Goal: Navigation & Orientation: Understand site structure

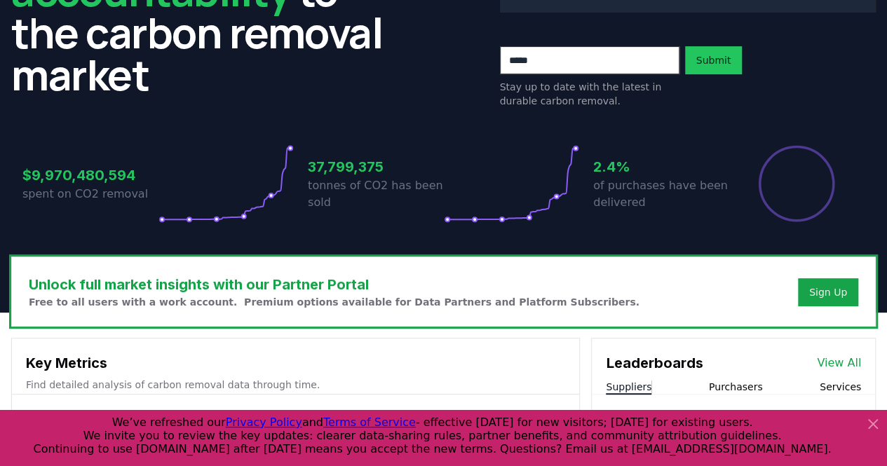
scroll to position [210, 0]
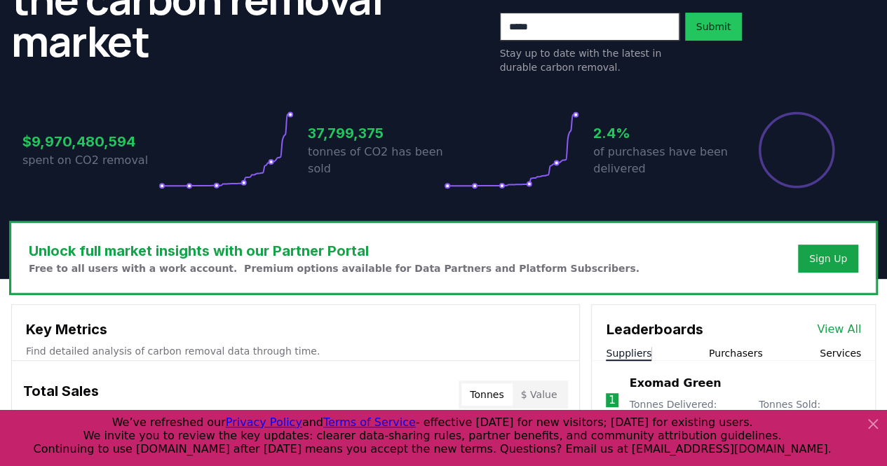
click at [875, 422] on icon at bounding box center [873, 424] width 8 height 8
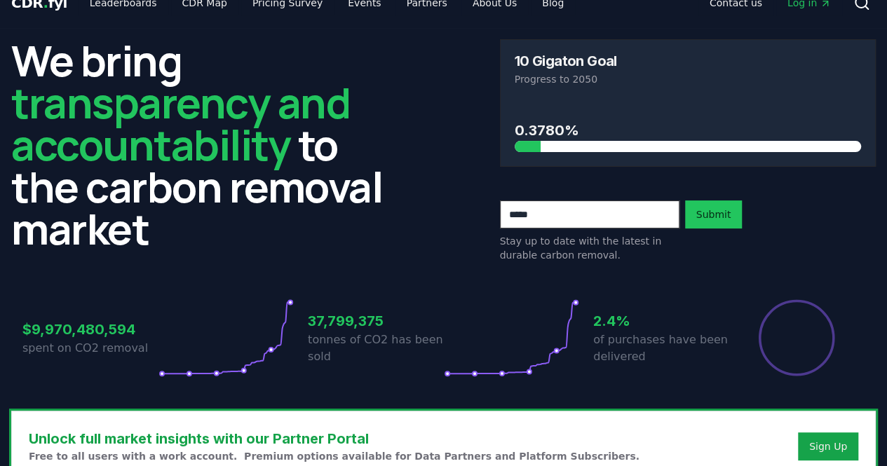
scroll to position [0, 0]
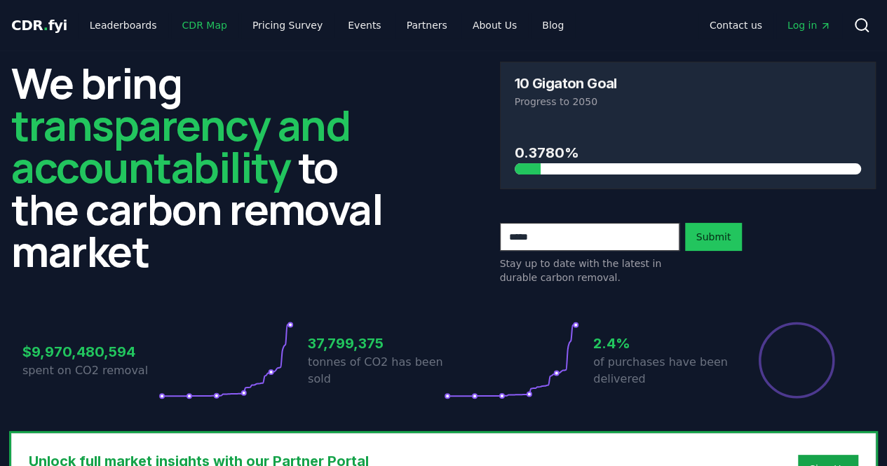
click at [185, 20] on link "CDR Map" at bounding box center [204, 25] width 67 height 25
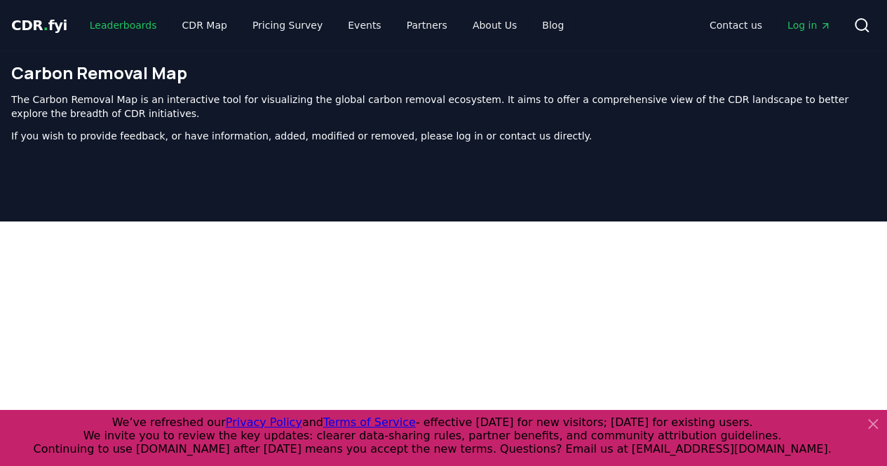
click at [134, 32] on link "Leaderboards" at bounding box center [124, 25] width 90 height 25
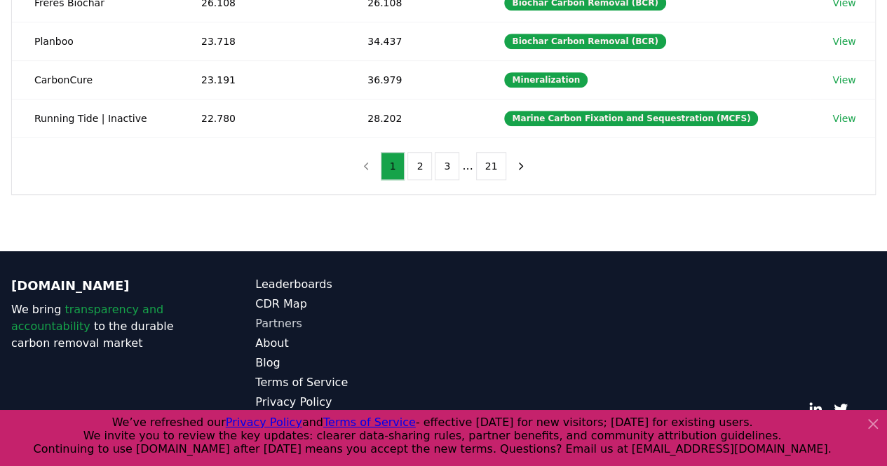
scroll to position [264, 0]
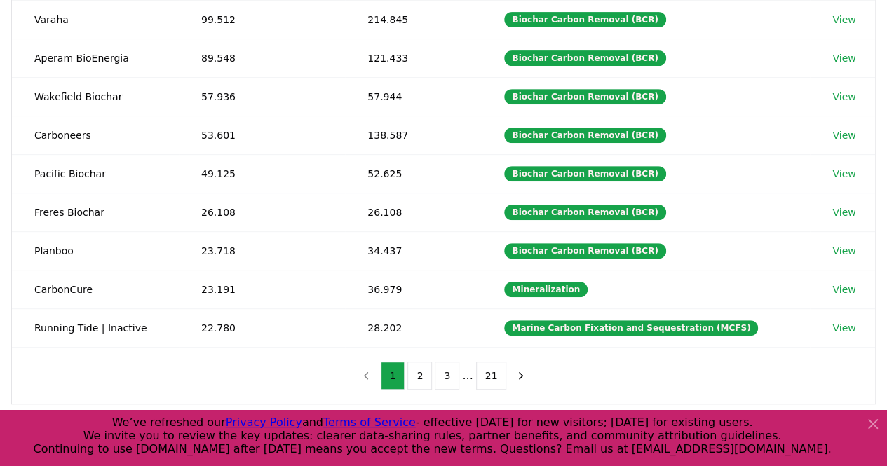
click at [868, 423] on icon at bounding box center [873, 424] width 17 height 17
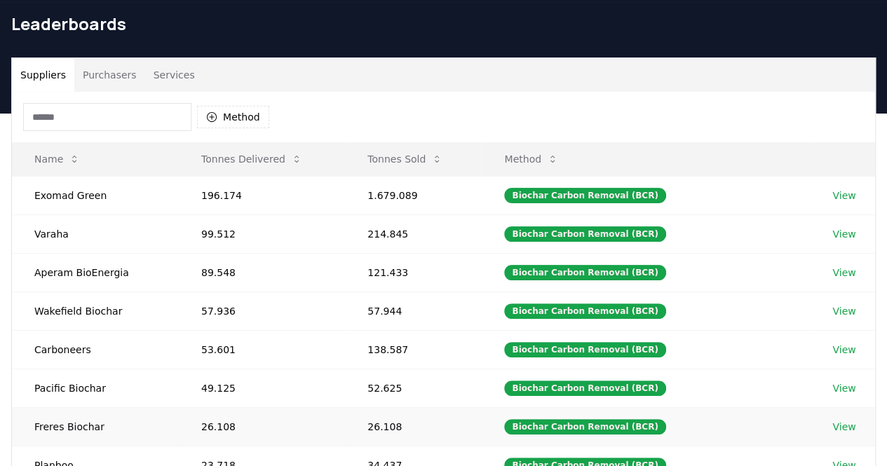
scroll to position [0, 0]
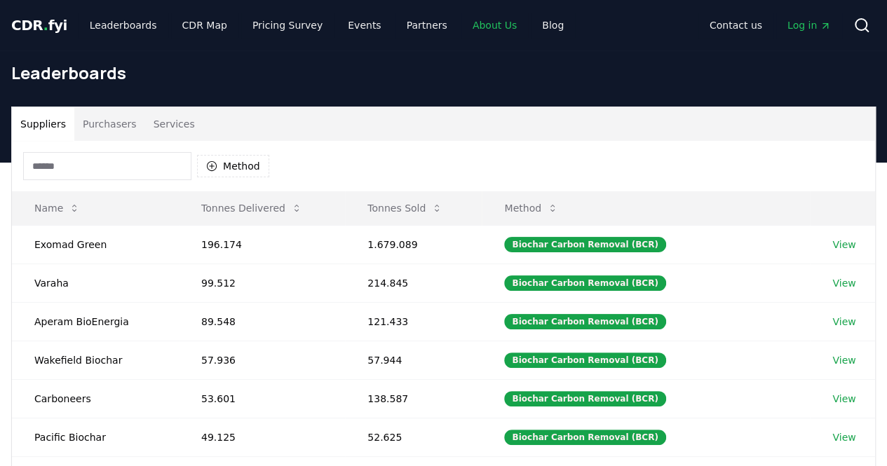
click at [462, 26] on link "About Us" at bounding box center [495, 25] width 67 height 25
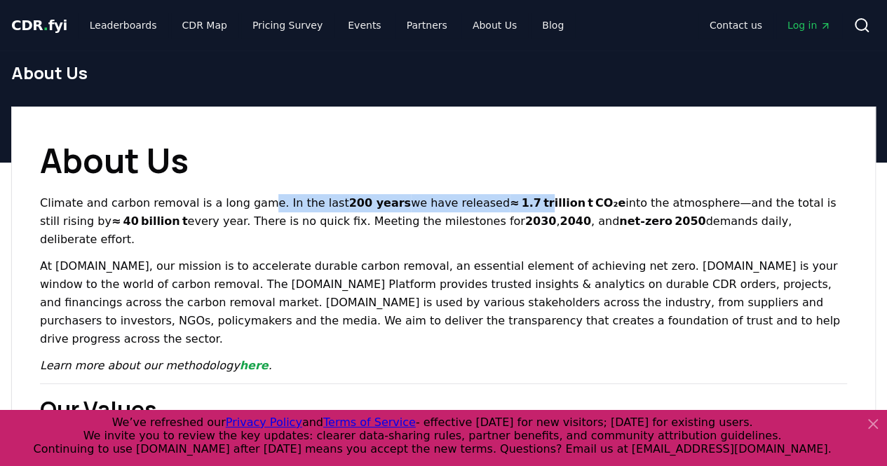
drag, startPoint x: 260, startPoint y: 195, endPoint x: 504, endPoint y: 210, distance: 243.9
click at [504, 210] on p "Climate and carbon removal is a long game. In the last 200 years we have releas…" at bounding box center [443, 221] width 807 height 55
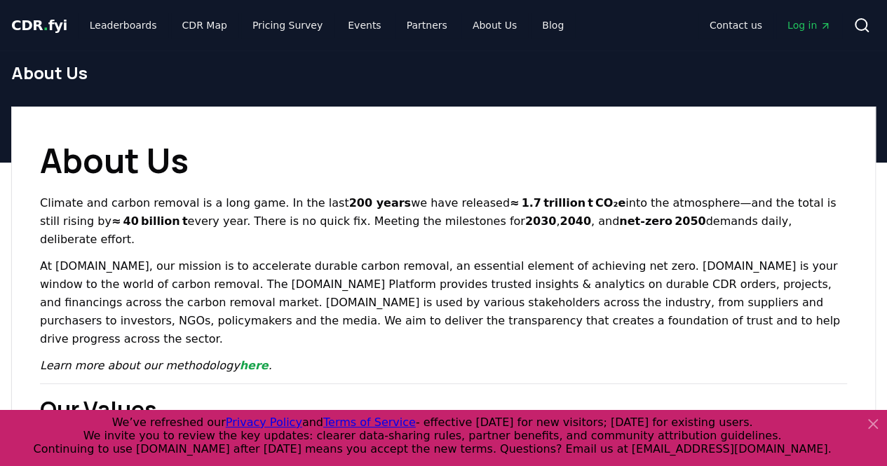
click at [368, 257] on p "At [DOMAIN_NAME], our mission is to accelerate durable carbon removal, an essen…" at bounding box center [443, 302] width 807 height 91
drag, startPoint x: 98, startPoint y: 249, endPoint x: 177, endPoint y: 247, distance: 79.3
click at [177, 257] on p "At [DOMAIN_NAME], our mission is to accelerate durable carbon removal, an essen…" at bounding box center [443, 302] width 807 height 91
click at [181, 262] on p "At [DOMAIN_NAME], our mission is to accelerate durable carbon removal, an essen…" at bounding box center [443, 302] width 807 height 91
click at [186, 30] on link "CDR Map" at bounding box center [204, 25] width 67 height 25
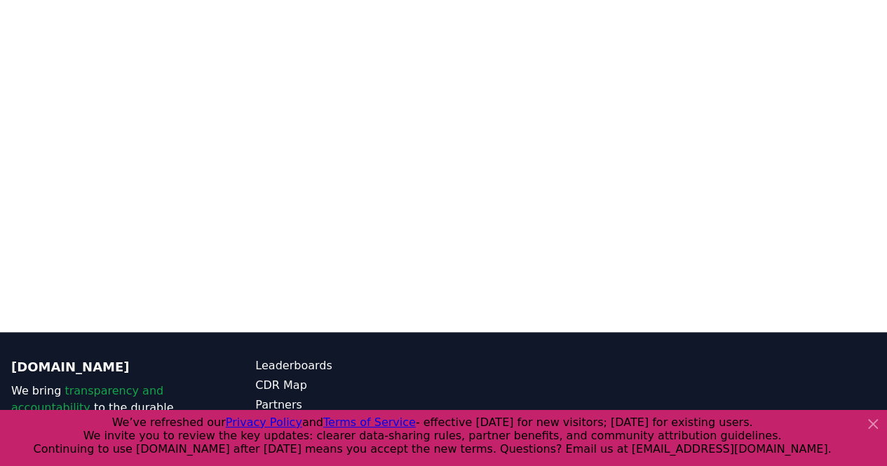
scroll to position [236, 0]
